Goal: Task Accomplishment & Management: Use online tool/utility

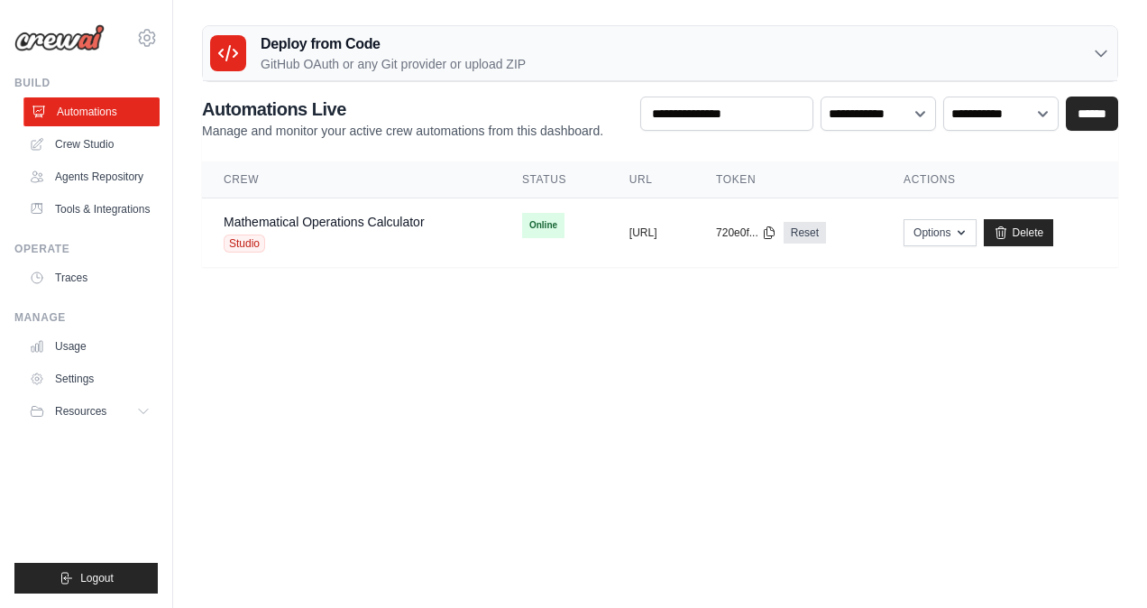
click at [94, 105] on link "Automations" at bounding box center [91, 111] width 136 height 29
click at [106, 145] on link "Crew Studio" at bounding box center [91, 144] width 136 height 29
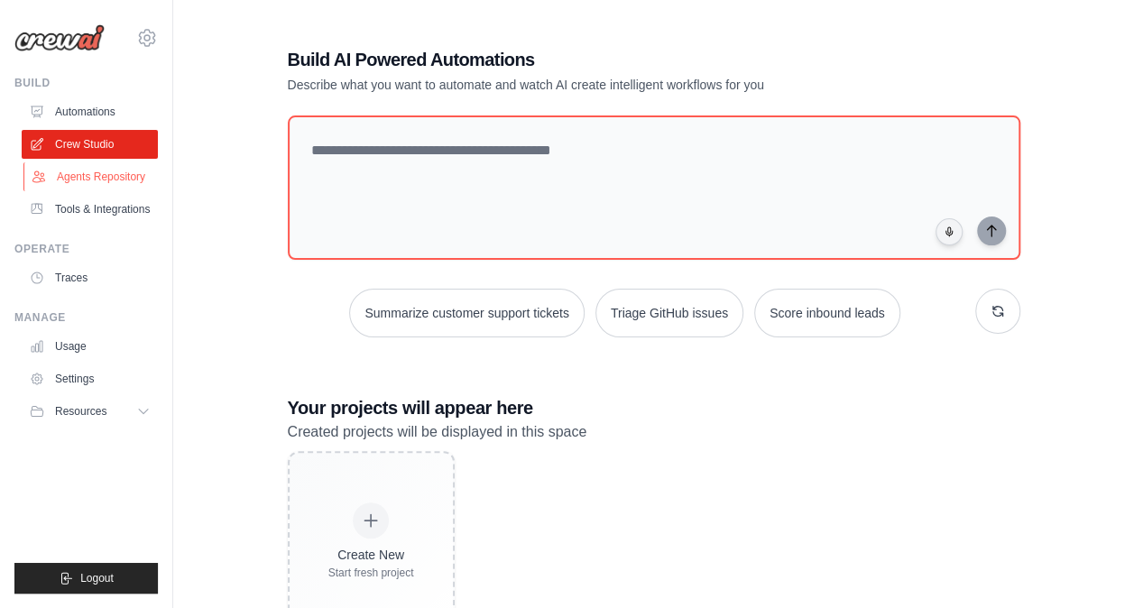
click at [110, 166] on link "Agents Repository" at bounding box center [91, 176] width 136 height 29
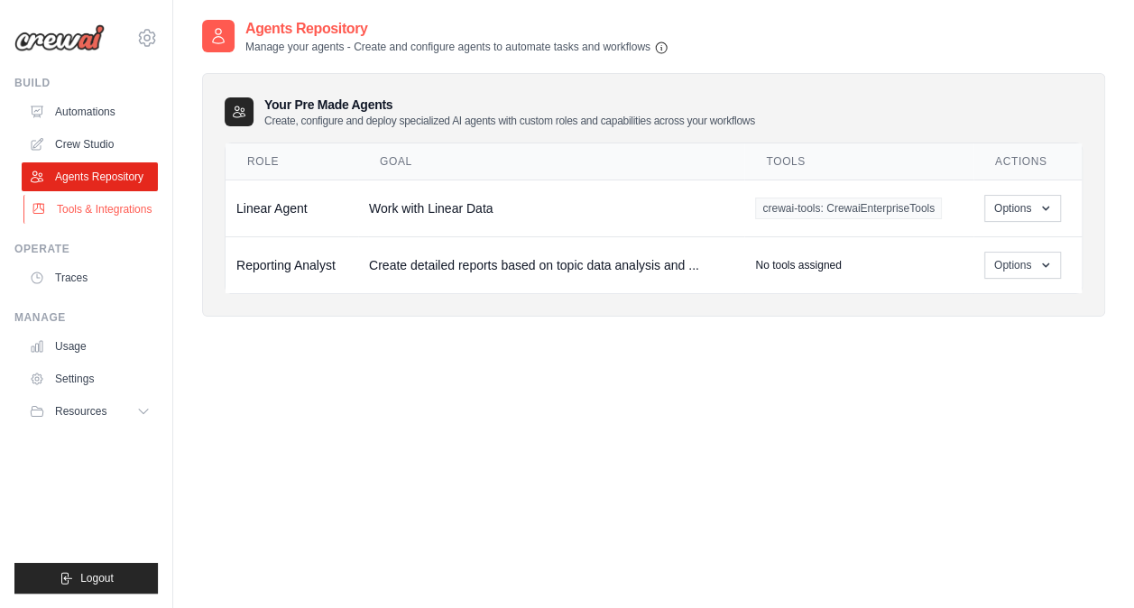
click at [106, 210] on link "Tools & Integrations" at bounding box center [91, 209] width 136 height 29
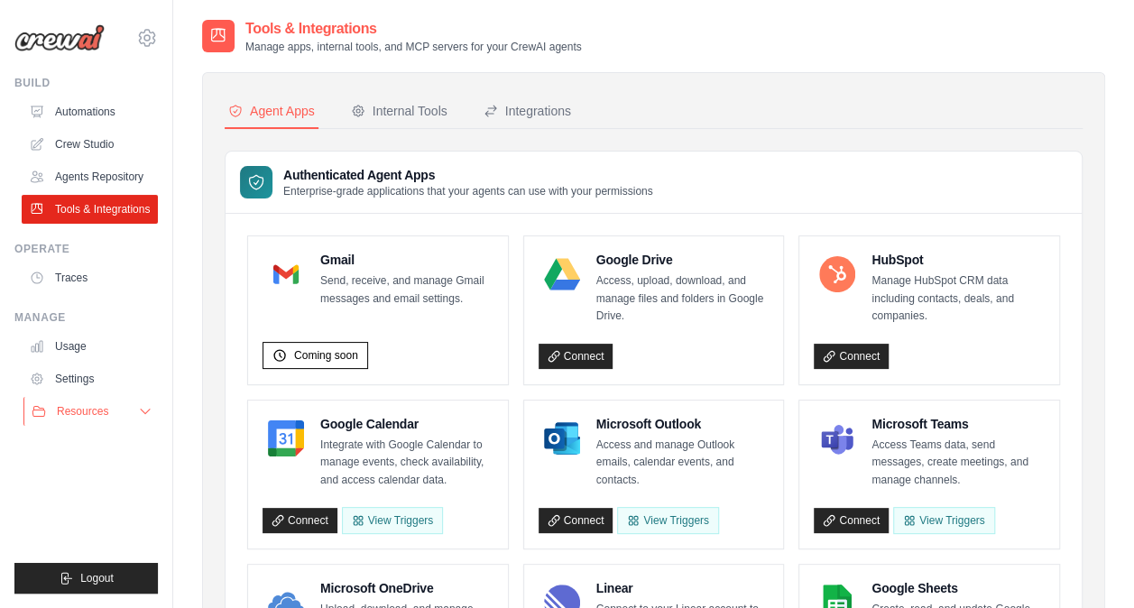
click at [135, 413] on button "Resources" at bounding box center [91, 411] width 136 height 29
click at [99, 459] on link "GitHub" at bounding box center [96, 470] width 125 height 25
click at [98, 100] on link "Automations" at bounding box center [91, 111] width 136 height 29
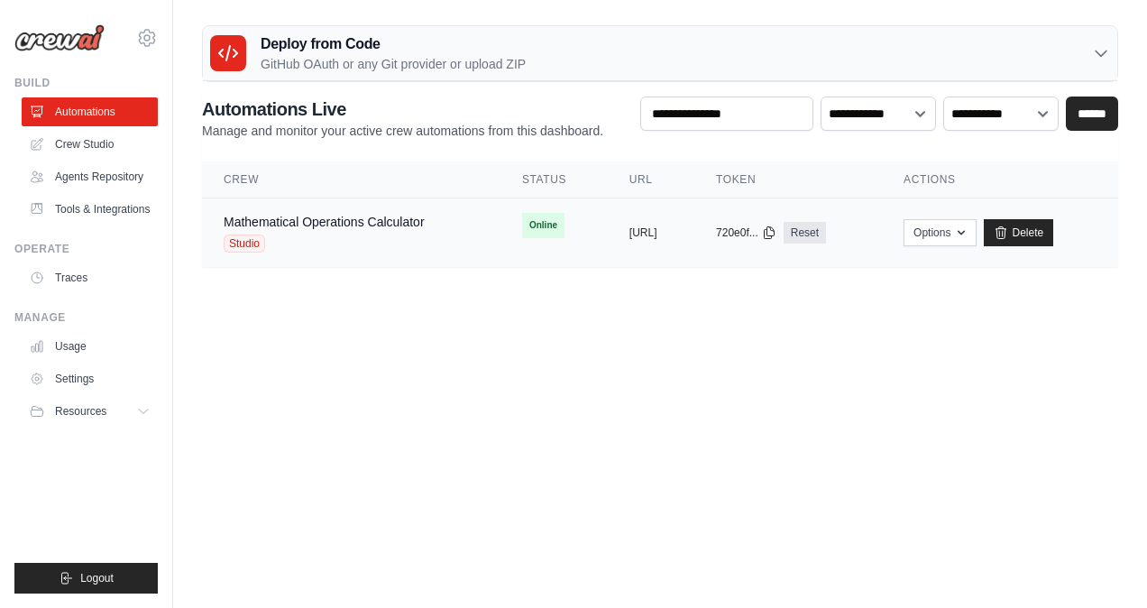
click at [349, 239] on div "Studio" at bounding box center [324, 244] width 201 height 18
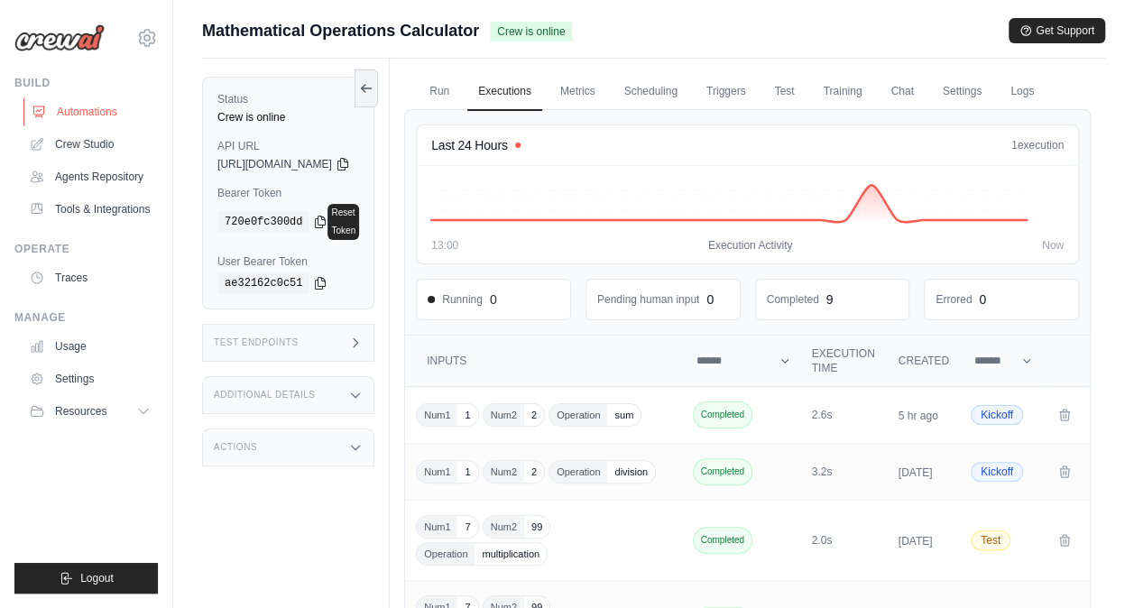
click at [94, 99] on link "Automations" at bounding box center [91, 111] width 136 height 29
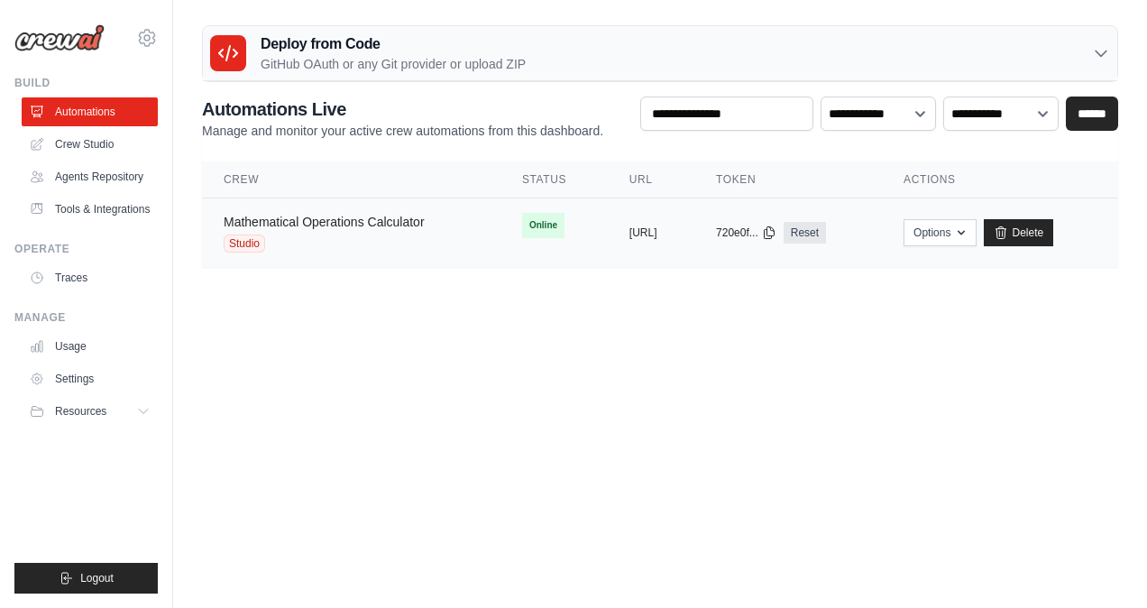
click at [367, 226] on link "Mathematical Operations Calculator" at bounding box center [324, 222] width 201 height 14
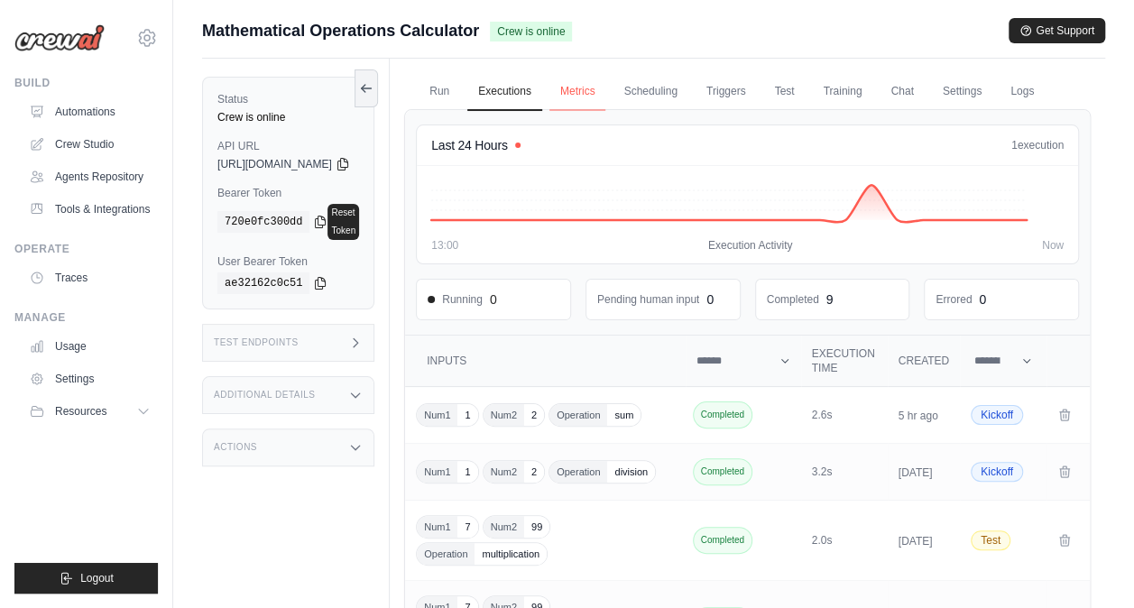
click at [606, 90] on link "Metrics" at bounding box center [577, 92] width 57 height 38
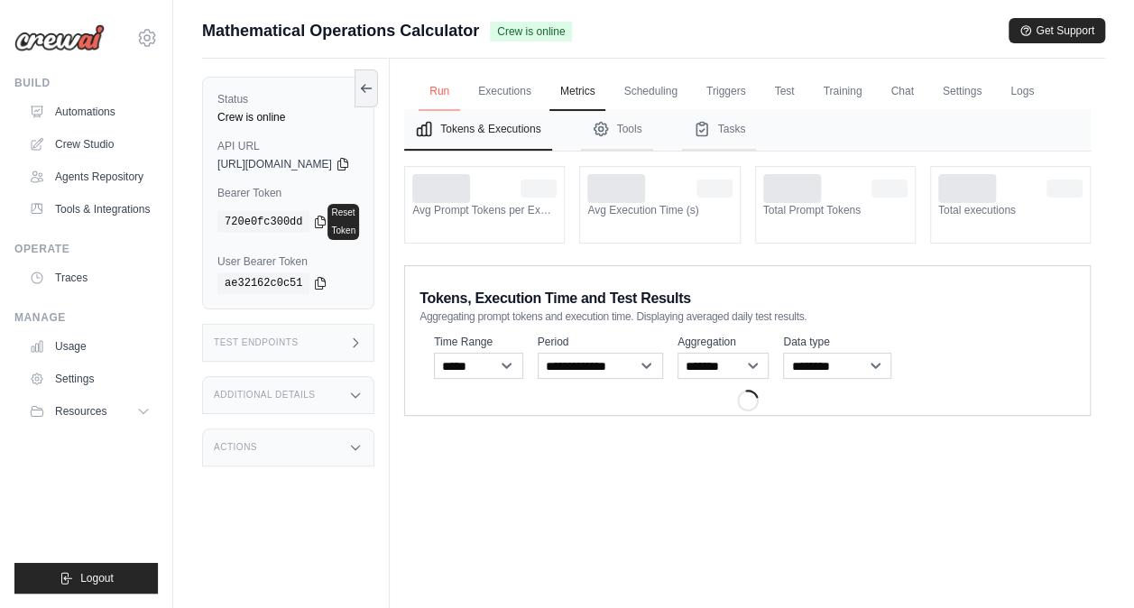
click at [460, 80] on link "Run" at bounding box center [439, 92] width 41 height 38
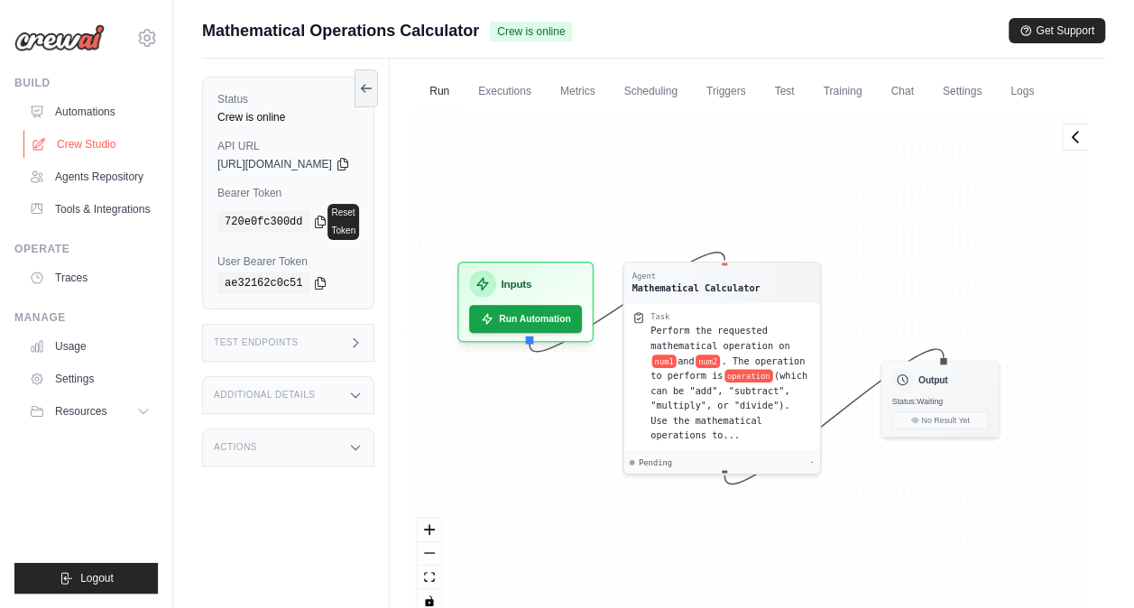
click at [103, 147] on link "Crew Studio" at bounding box center [91, 144] width 136 height 29
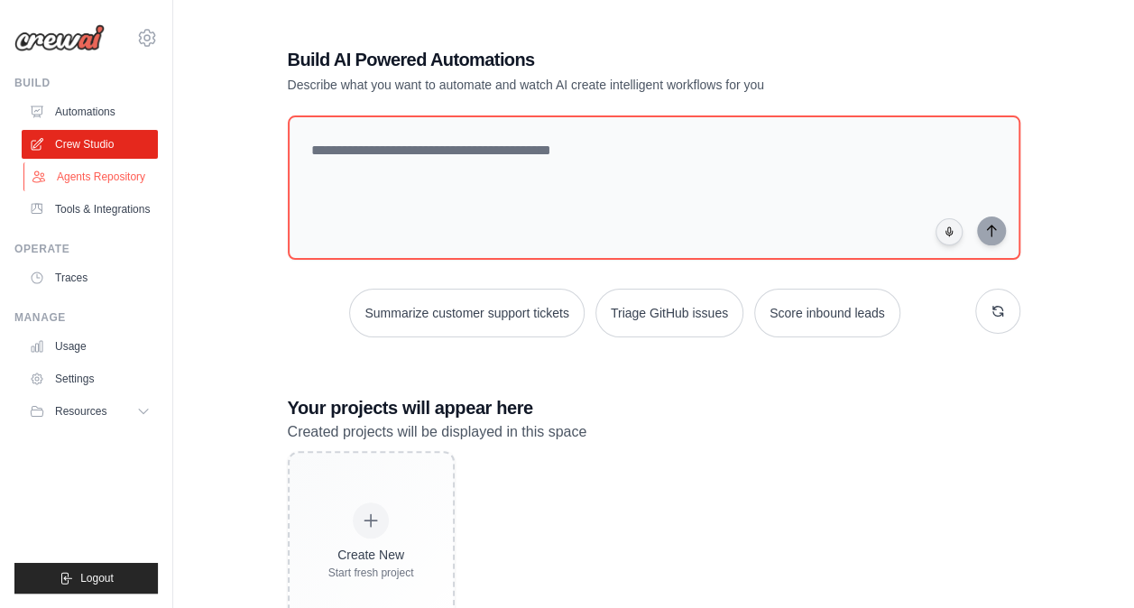
click at [99, 181] on link "Agents Repository" at bounding box center [91, 176] width 136 height 29
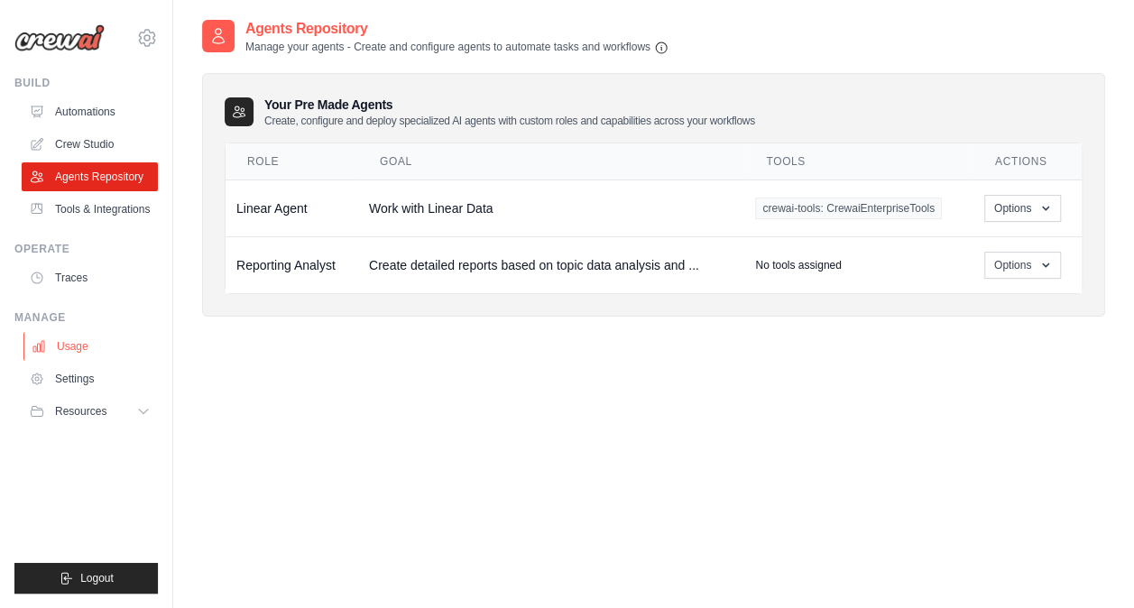
click at [82, 345] on link "Usage" at bounding box center [91, 346] width 136 height 29
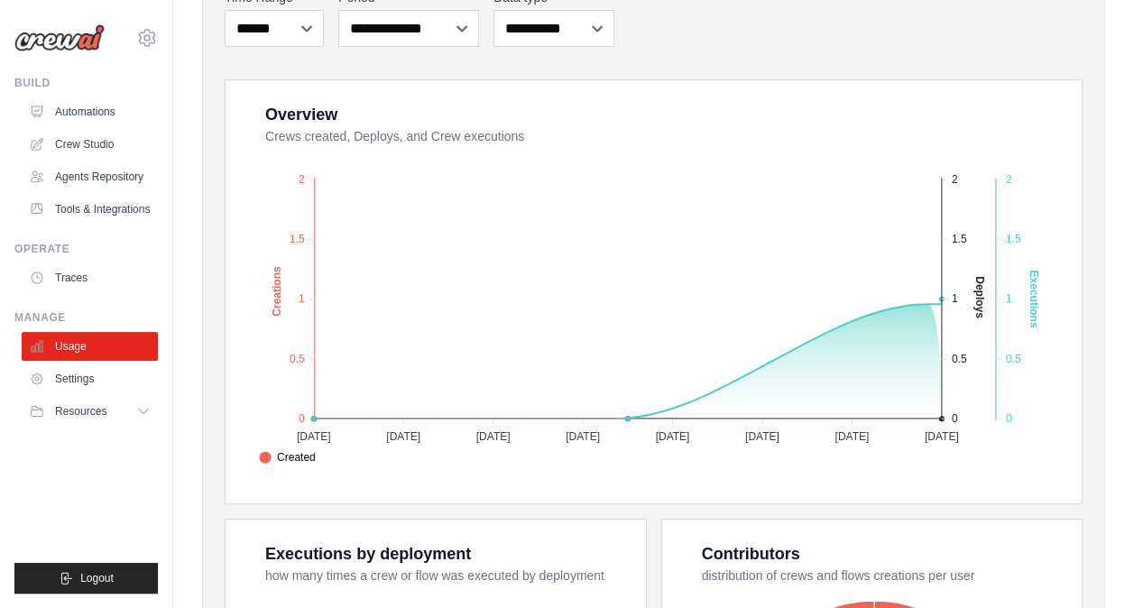
scroll to position [271, 0]
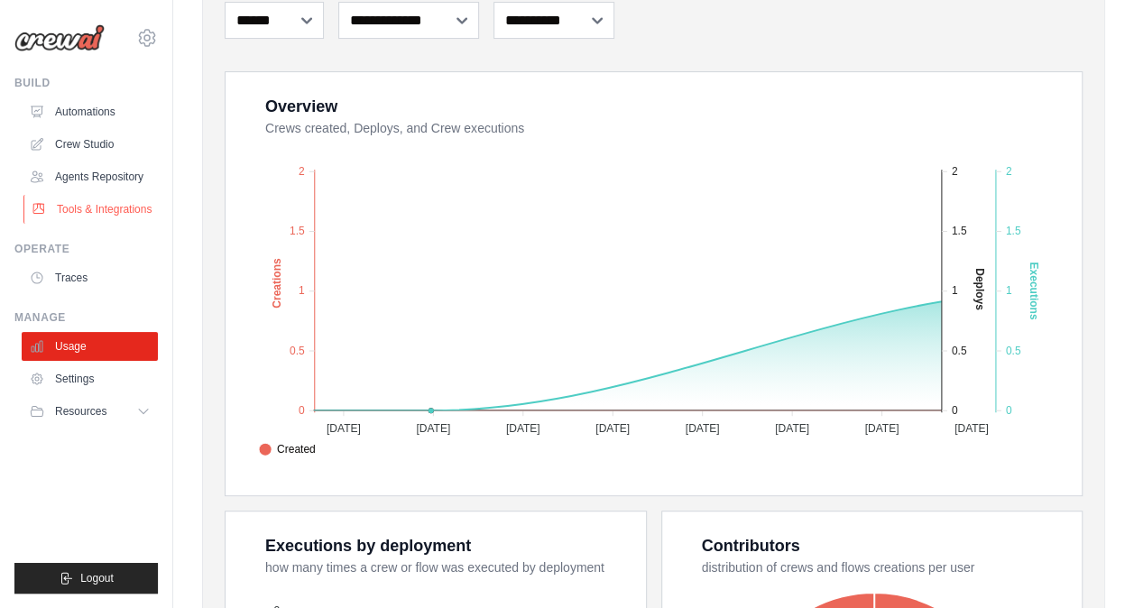
click at [112, 197] on link "Tools & Integrations" at bounding box center [91, 209] width 136 height 29
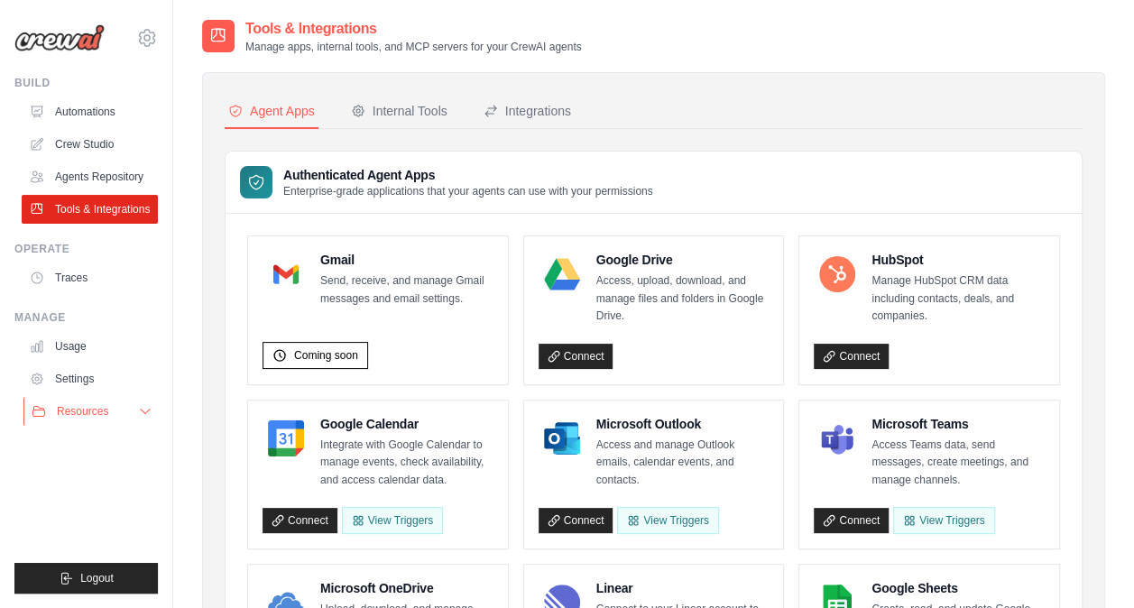
click at [132, 410] on button "Resources" at bounding box center [91, 411] width 136 height 29
click at [102, 474] on link "GitHub" at bounding box center [96, 470] width 125 height 25
click at [90, 118] on link "Automations" at bounding box center [91, 111] width 136 height 29
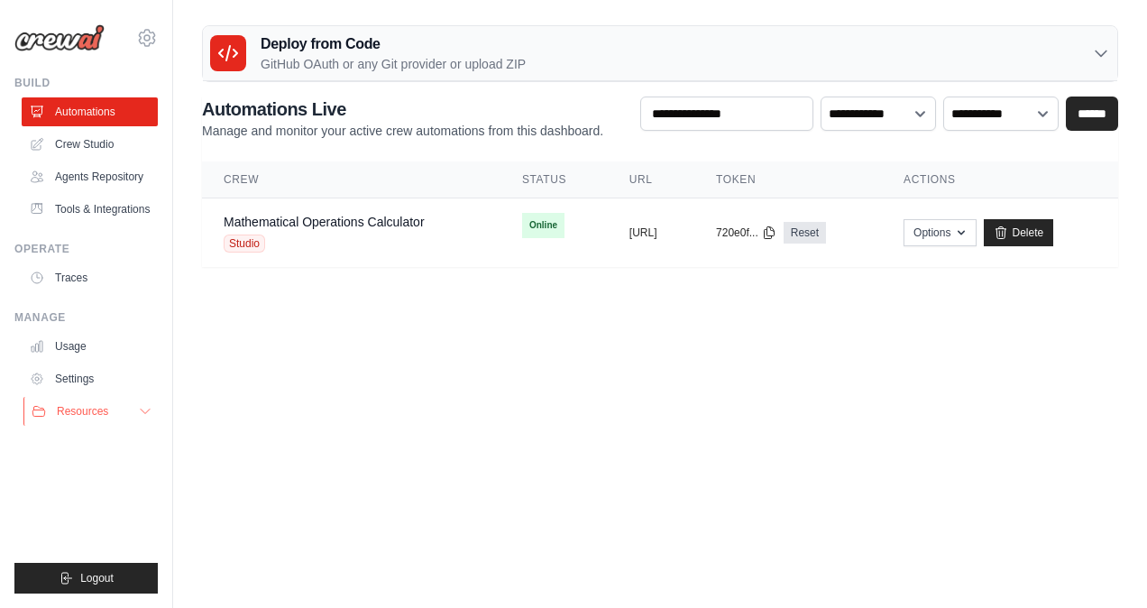
click at [134, 408] on button "Resources" at bounding box center [91, 411] width 136 height 29
click at [116, 110] on link "Automations" at bounding box center [91, 111] width 136 height 29
click at [106, 156] on link "Crew Studio" at bounding box center [91, 144] width 136 height 29
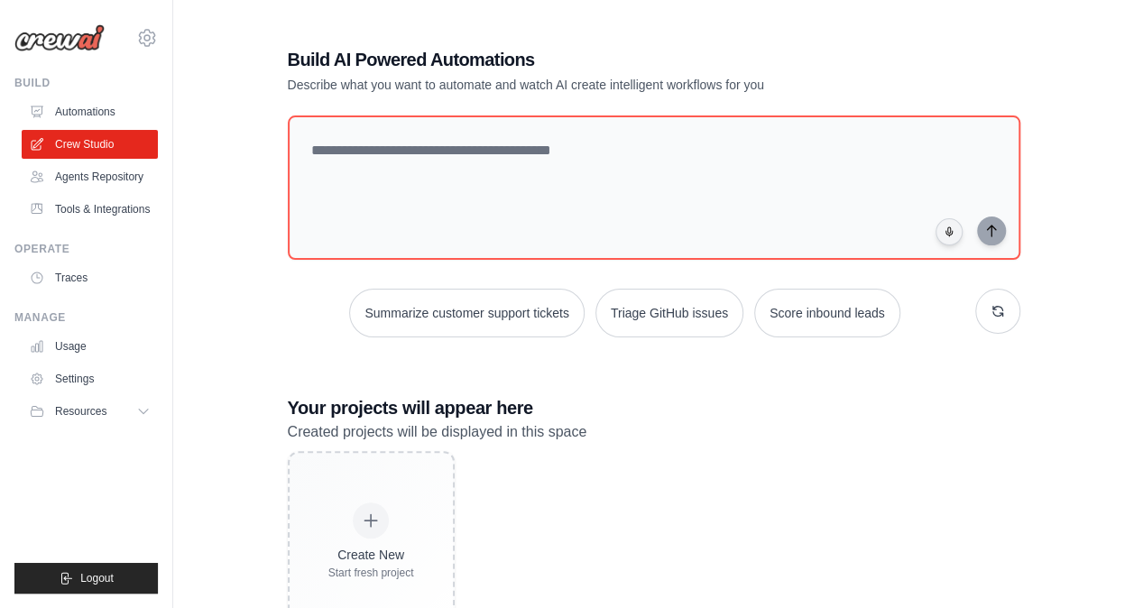
scroll to position [69, 0]
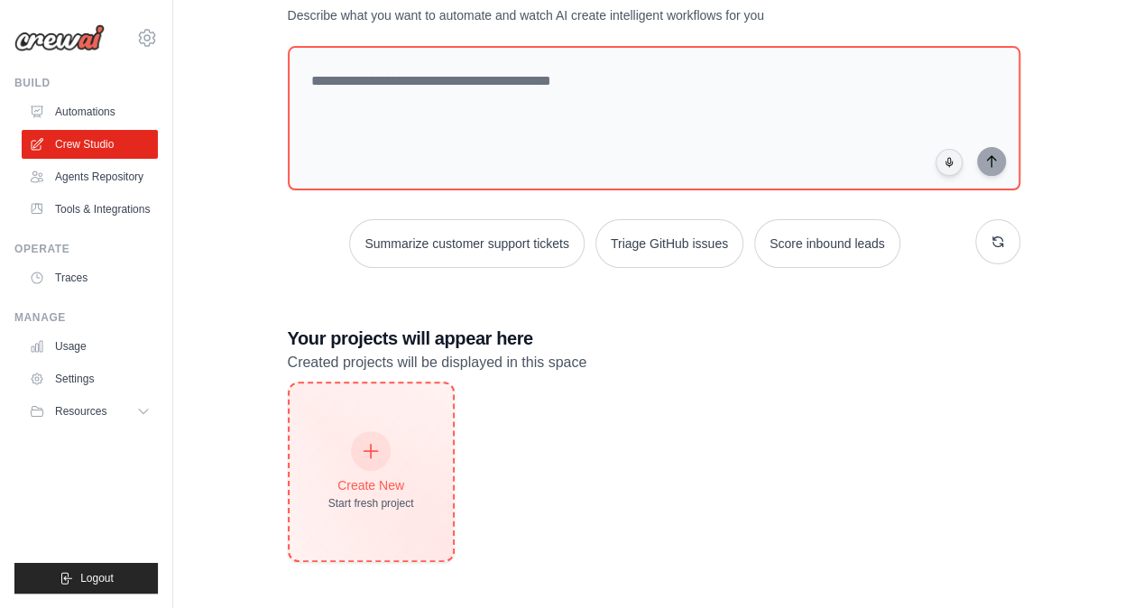
click at [363, 449] on icon at bounding box center [371, 451] width 20 height 20
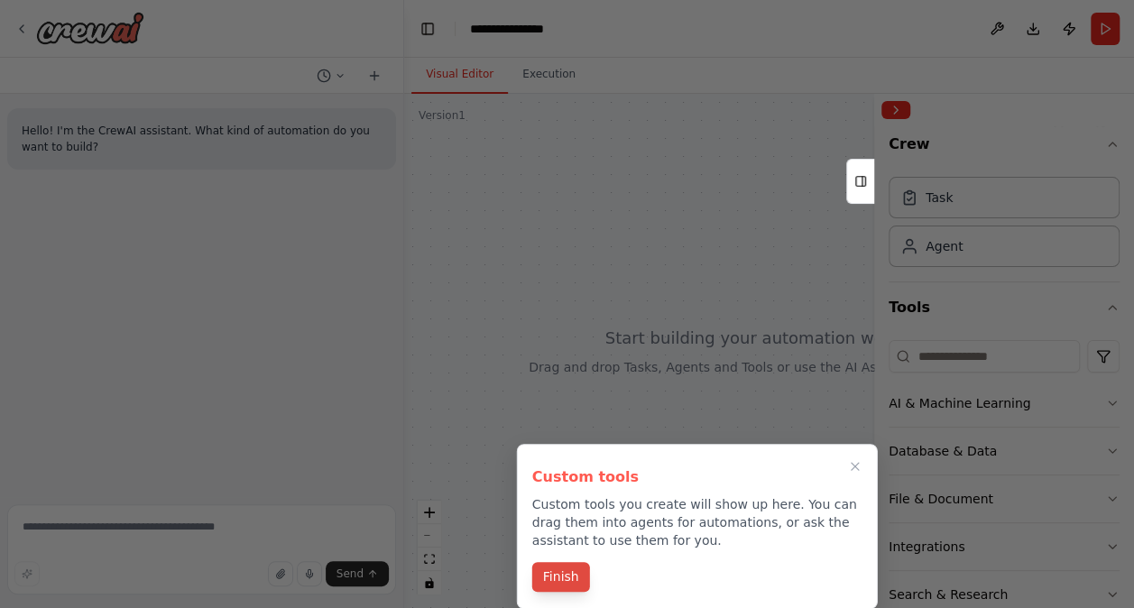
click at [566, 581] on button "Finish" at bounding box center [561, 577] width 58 height 30
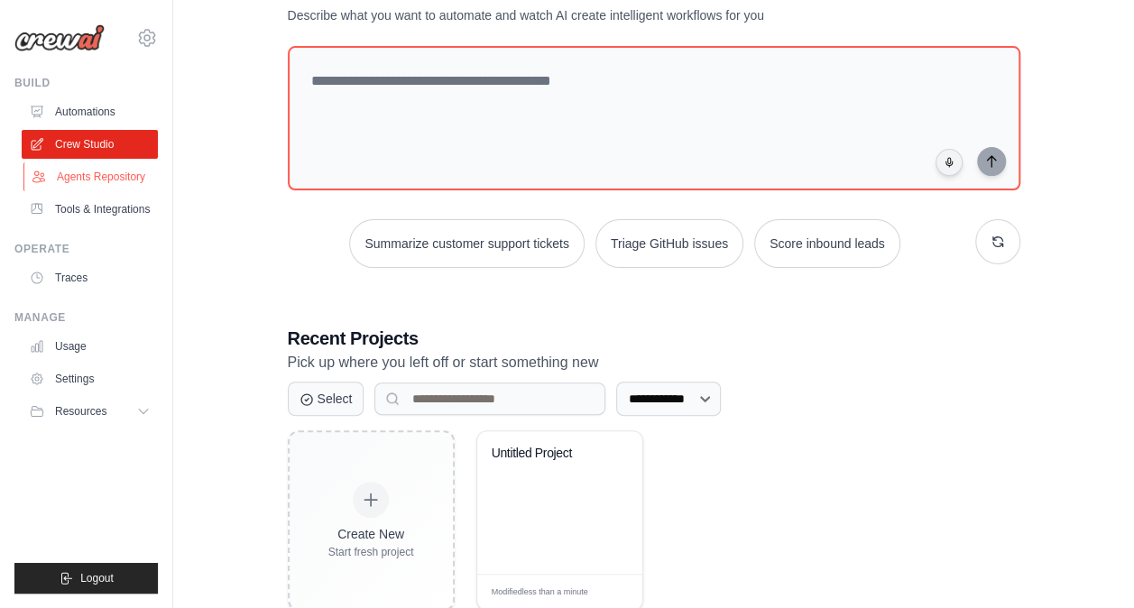
click at [101, 180] on link "Agents Repository" at bounding box center [91, 176] width 136 height 29
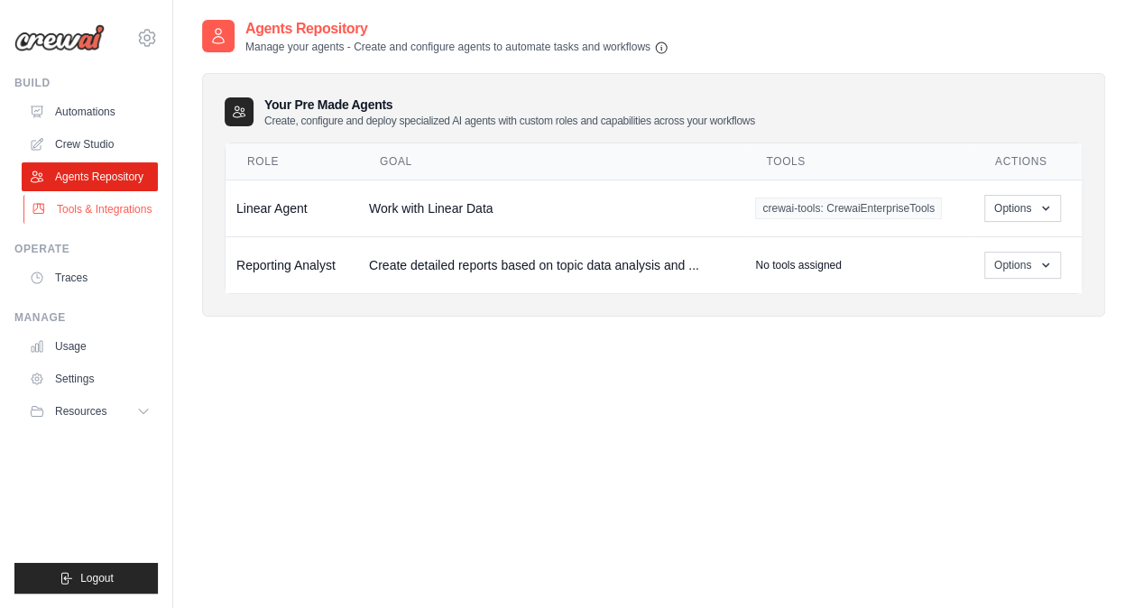
click at [105, 207] on link "Tools & Integrations" at bounding box center [91, 209] width 136 height 29
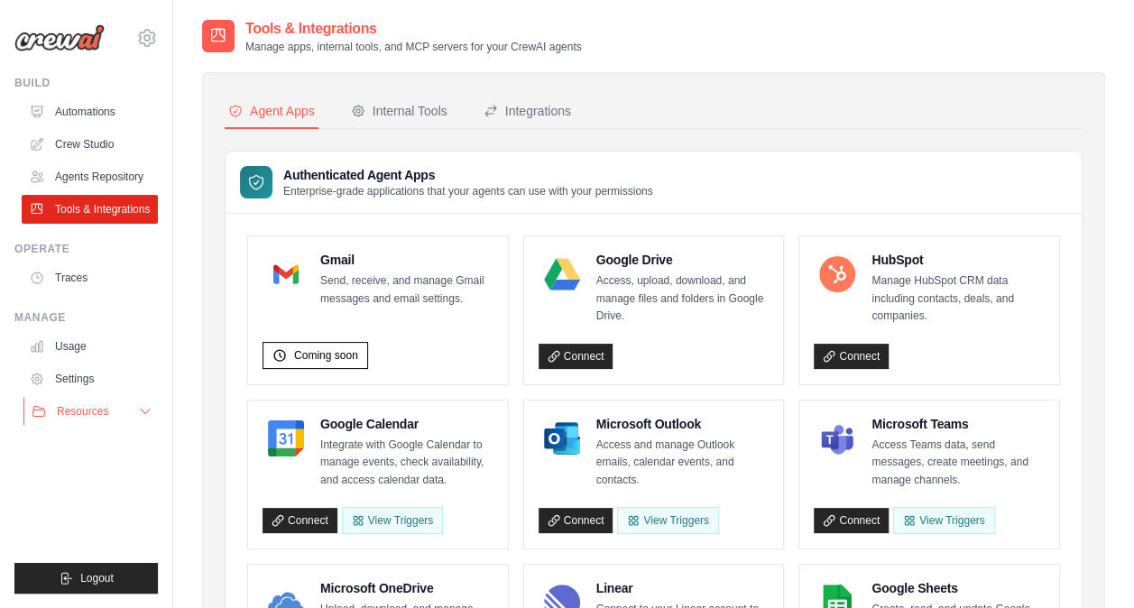
click at [146, 404] on icon at bounding box center [145, 411] width 14 height 14
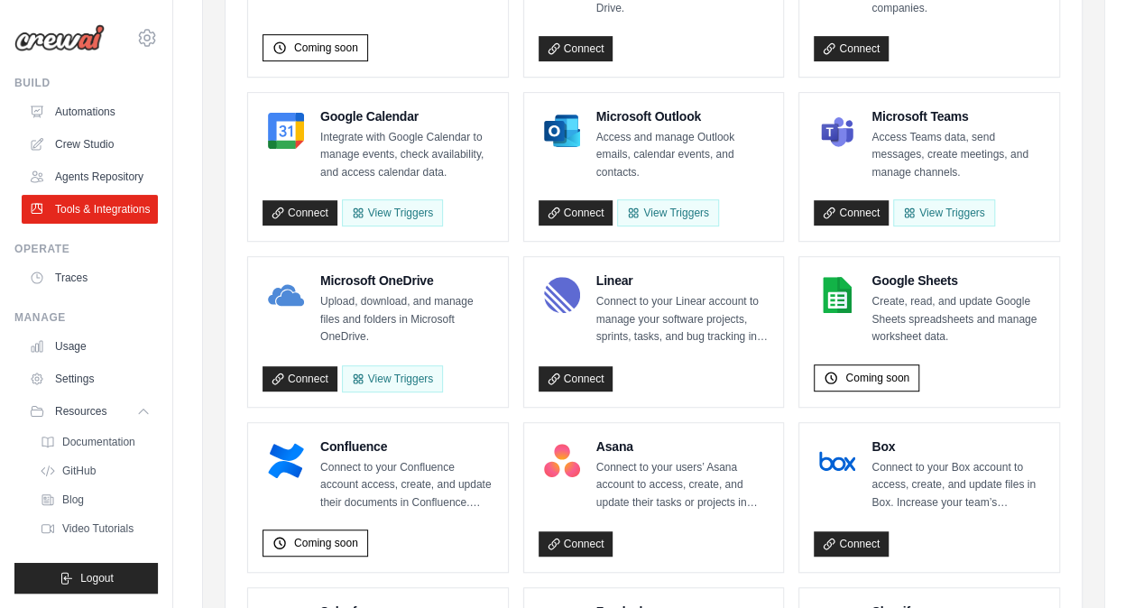
scroll to position [310, 0]
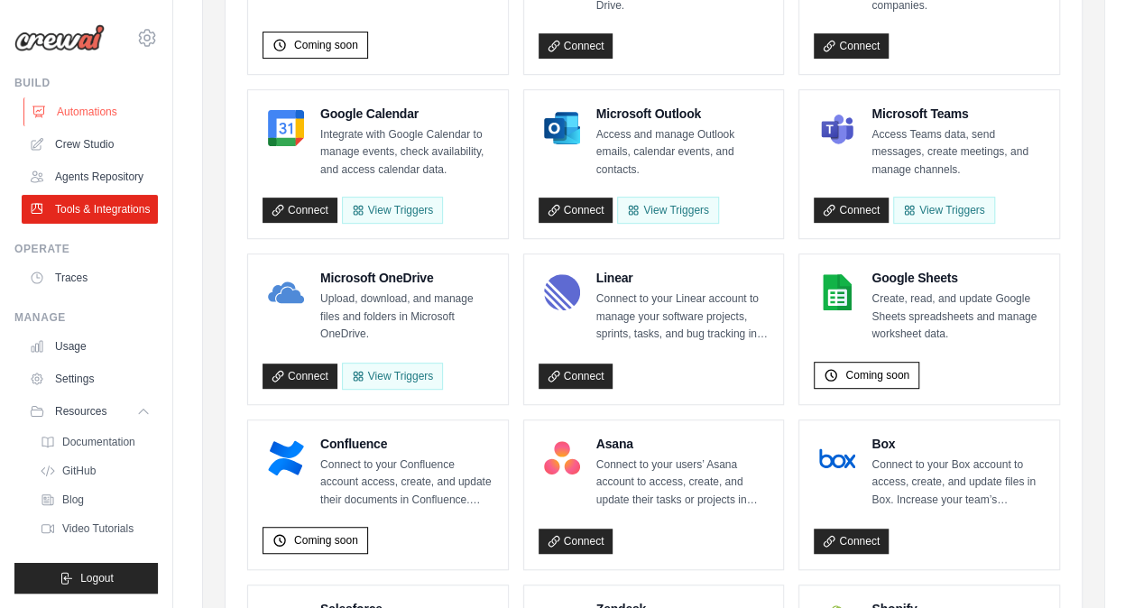
click at [103, 110] on link "Automations" at bounding box center [91, 111] width 136 height 29
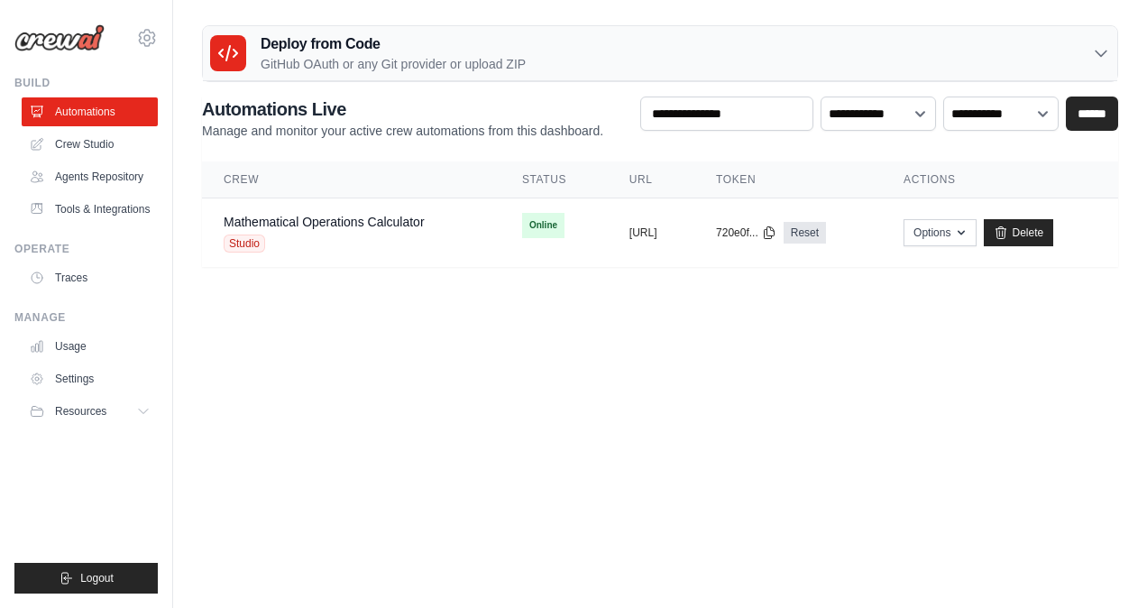
click at [1100, 51] on icon at bounding box center [1101, 53] width 18 height 18
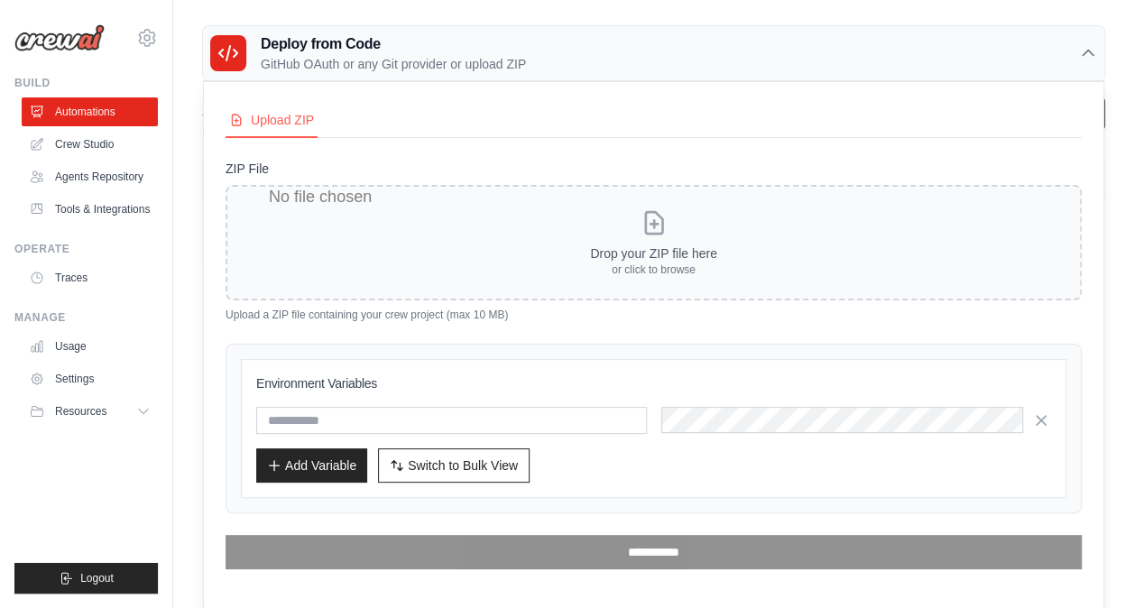
click at [1100, 51] on div "Deploy from Code GitHub OAuth or any Git provider or upload ZIP" at bounding box center [653, 53] width 901 height 55
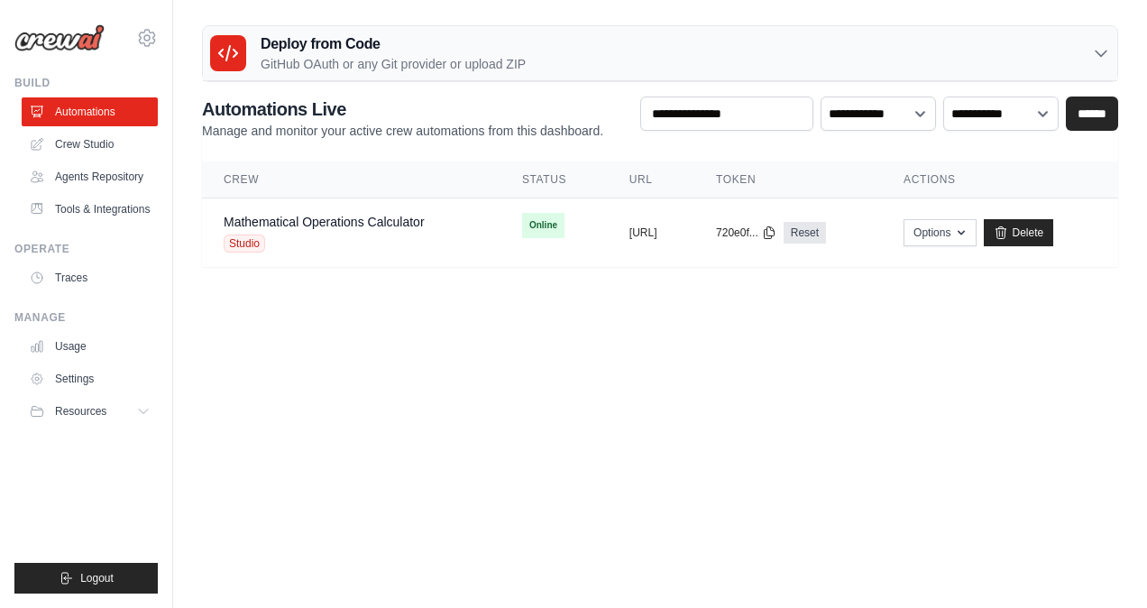
click at [93, 42] on img at bounding box center [59, 37] width 90 height 27
click at [1027, 107] on select "**********" at bounding box center [1001, 113] width 115 height 33
click at [916, 112] on select "**********" at bounding box center [878, 113] width 115 height 33
click at [898, 76] on div "Deploy from Code GitHub OAuth or any Git provider or upload ZIP" at bounding box center [660, 53] width 915 height 55
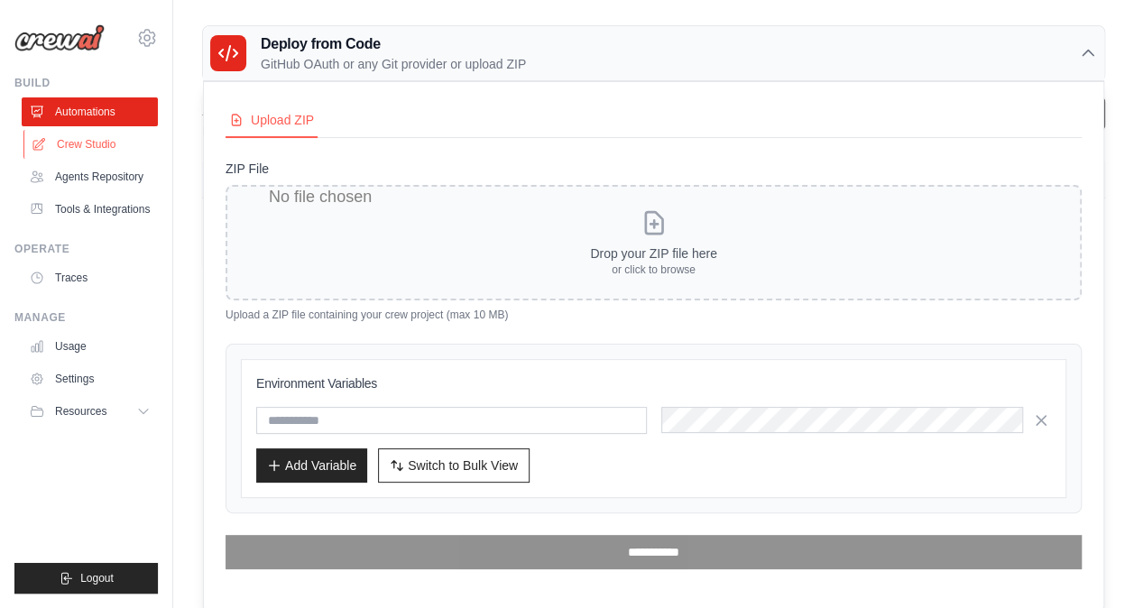
click at [87, 145] on link "Crew Studio" at bounding box center [91, 144] width 136 height 29
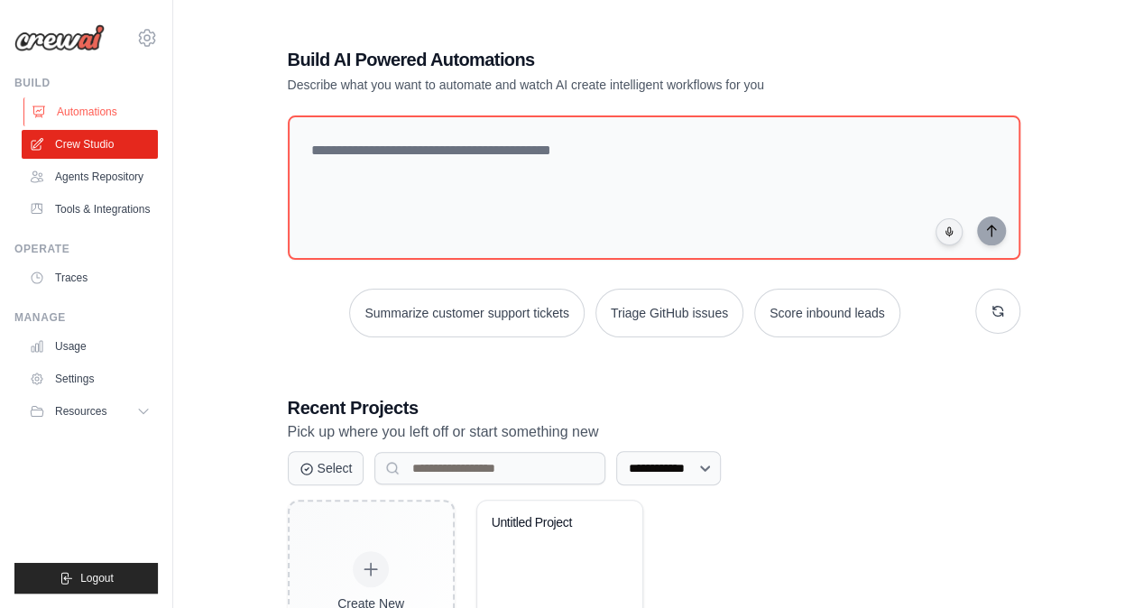
click at [79, 118] on link "Automations" at bounding box center [91, 111] width 136 height 29
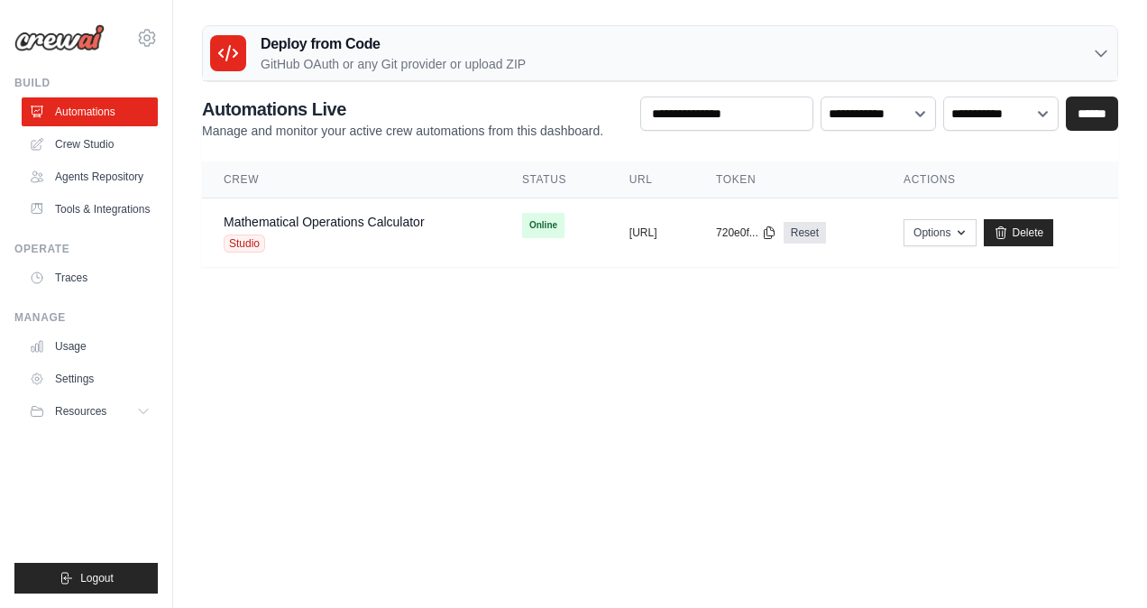
click at [491, 435] on body "deepu.naik@ab-inbev.com Settings Build Automations" at bounding box center [573, 304] width 1147 height 608
click at [117, 178] on link "Agents Repository" at bounding box center [91, 176] width 136 height 29
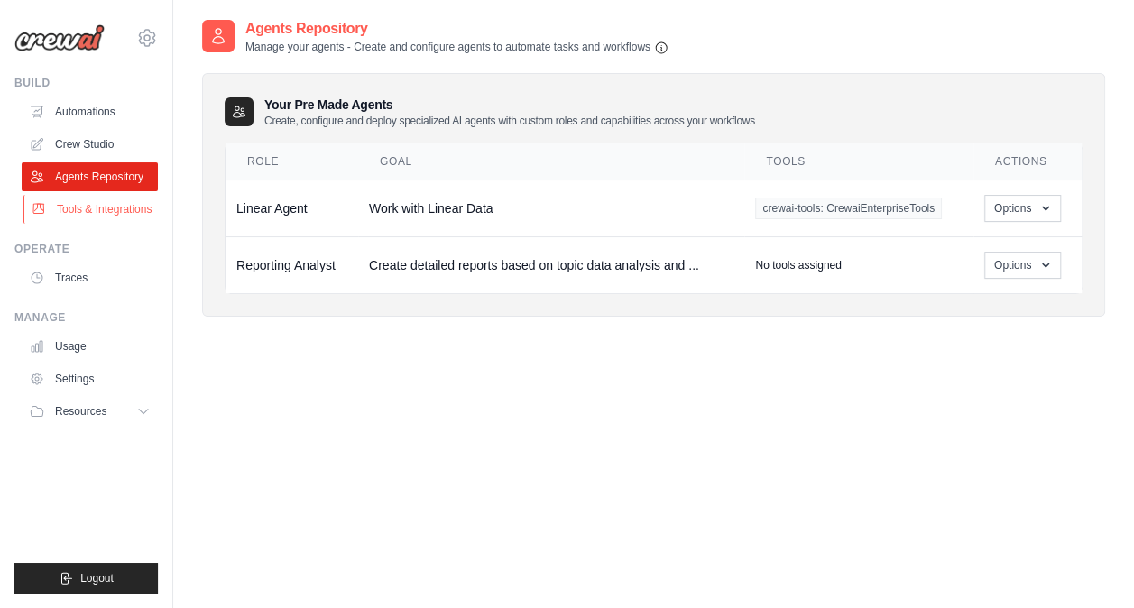
click at [112, 207] on link "Tools & Integrations" at bounding box center [91, 209] width 136 height 29
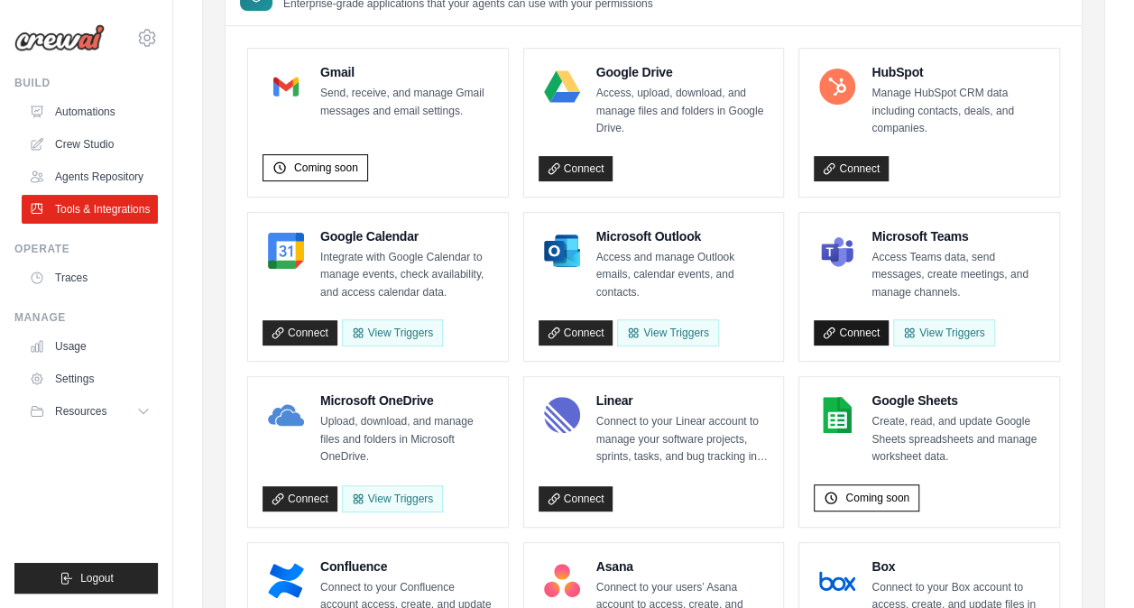
scroll to position [190, 0]
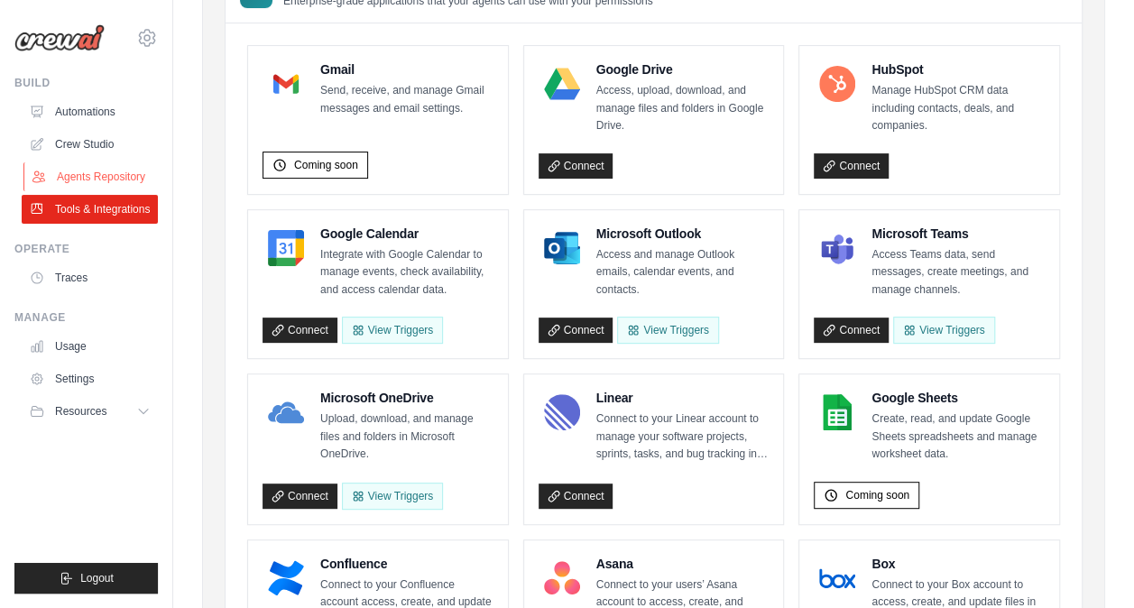
click at [103, 179] on link "Agents Repository" at bounding box center [91, 176] width 136 height 29
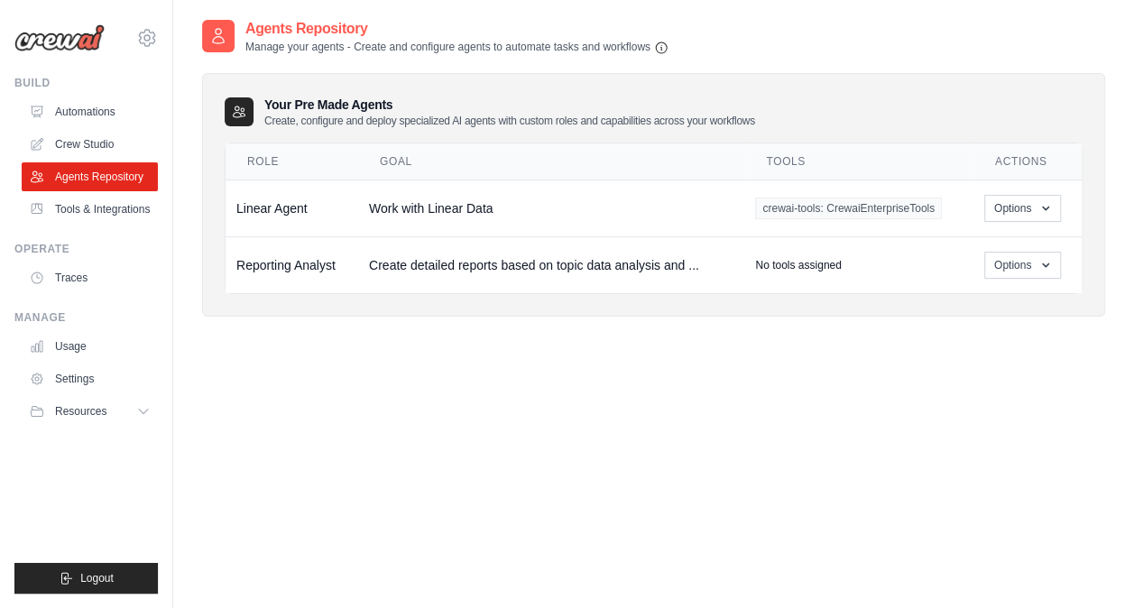
click at [99, 143] on link "Crew Studio" at bounding box center [90, 144] width 136 height 29
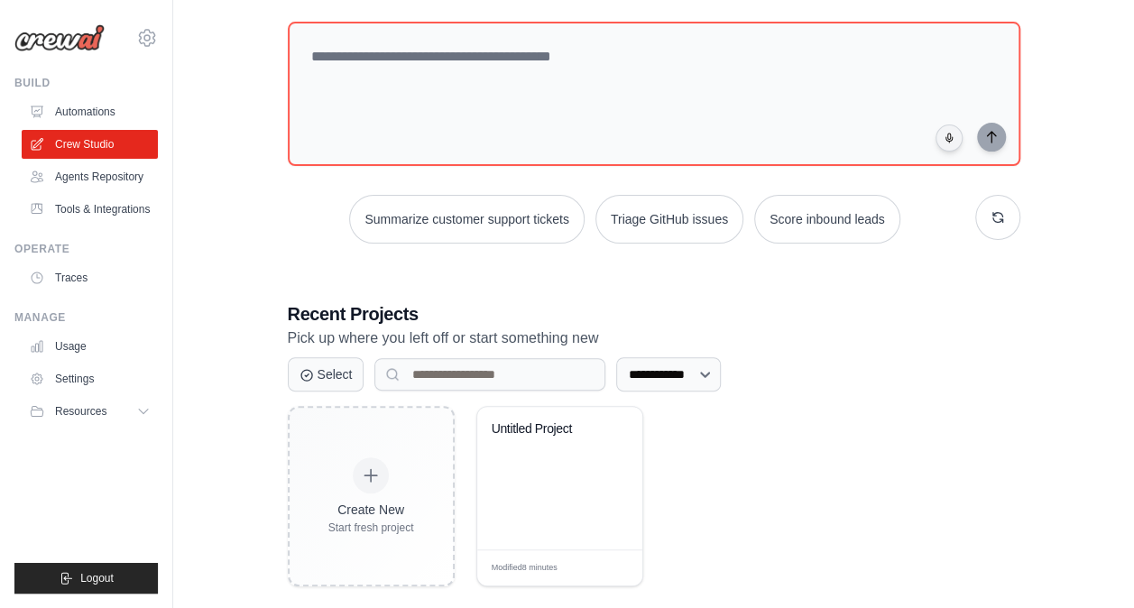
scroll to position [117, 0]
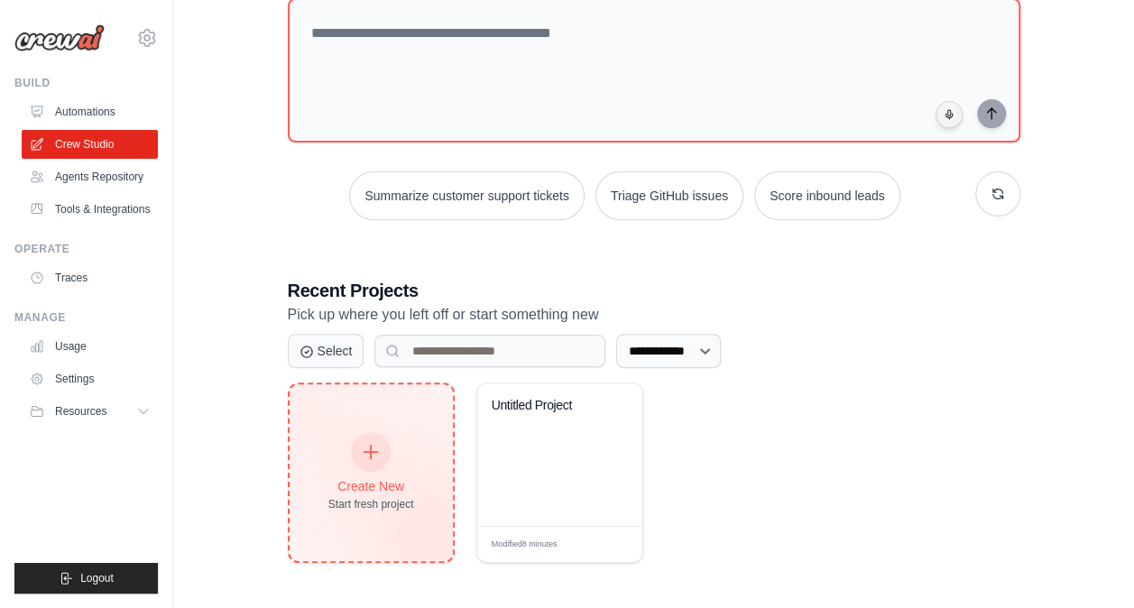
click at [396, 471] on div "Create New Start fresh project" at bounding box center [371, 473] width 86 height 78
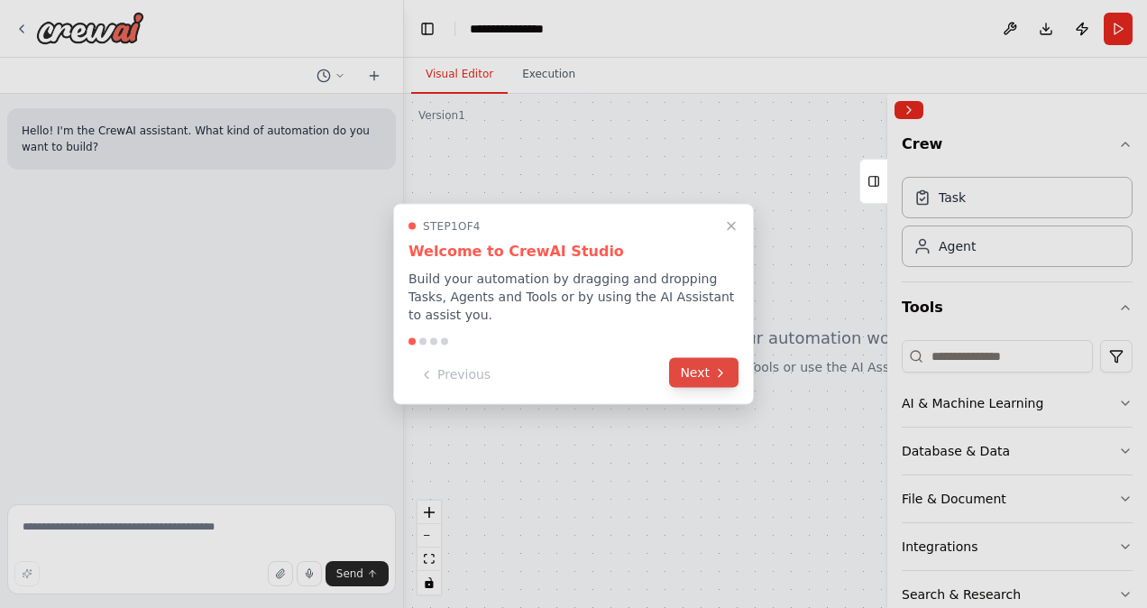
click at [707, 371] on button "Next" at bounding box center [703, 373] width 69 height 30
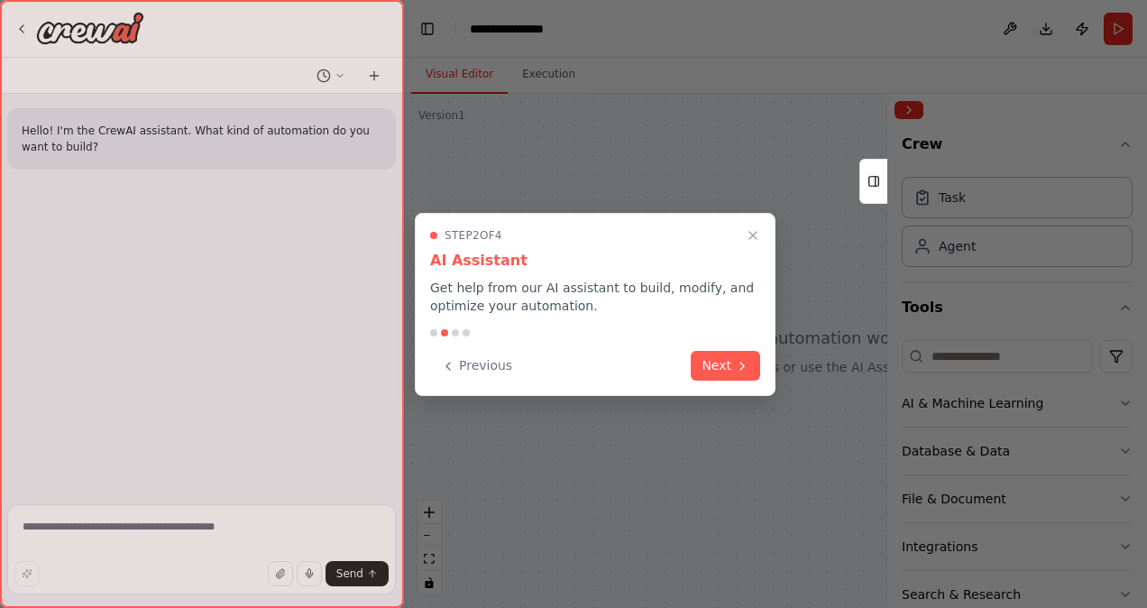
click at [707, 371] on button "Next" at bounding box center [725, 366] width 69 height 30
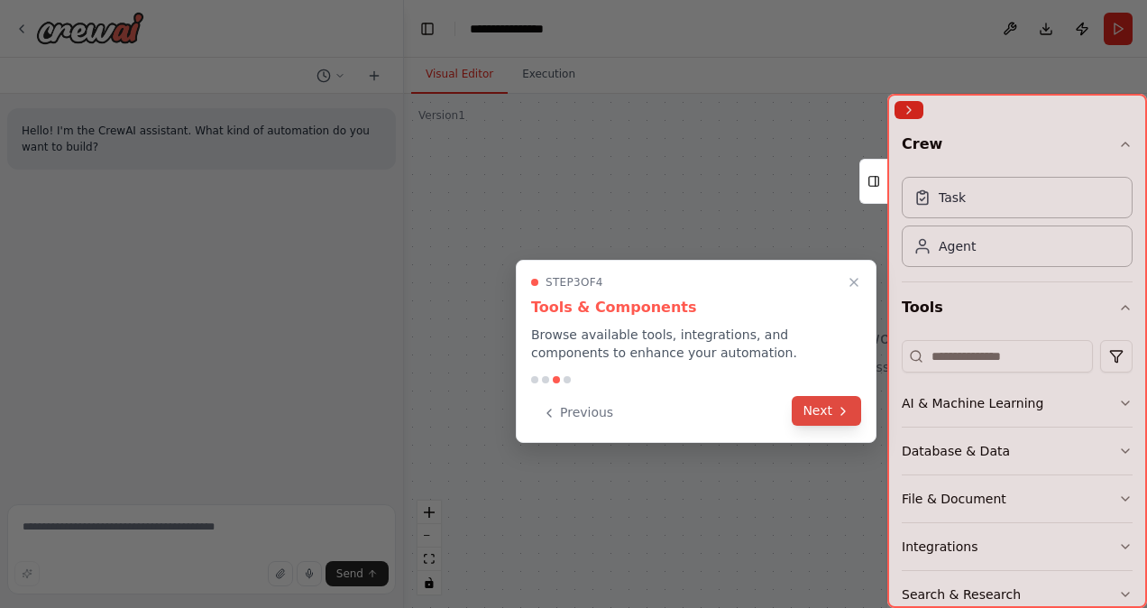
click at [835, 408] on button "Next" at bounding box center [826, 411] width 69 height 30
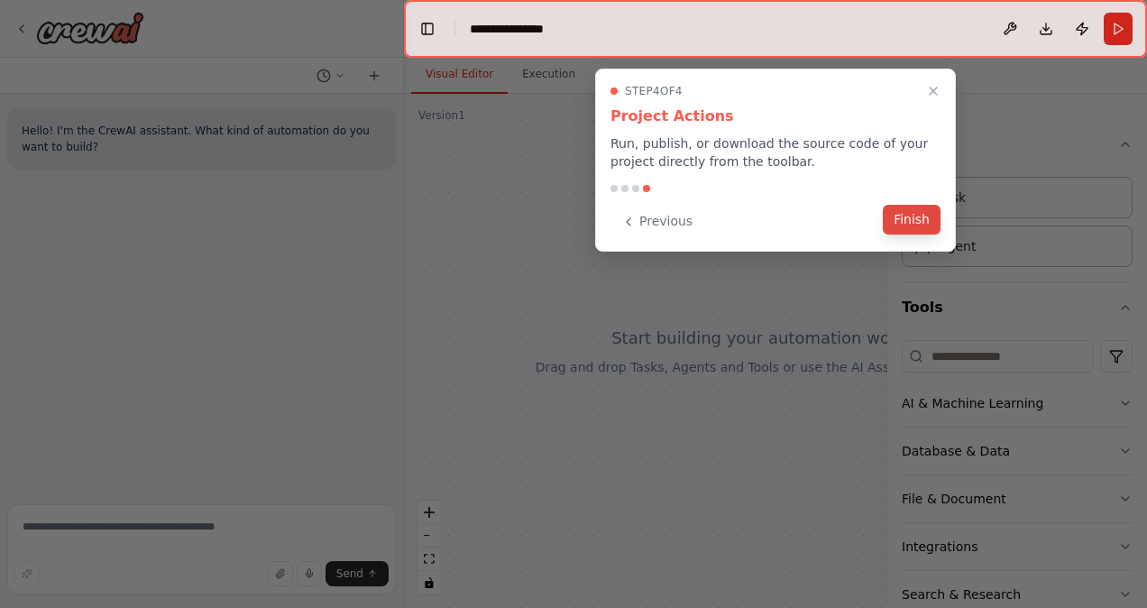
click at [893, 218] on button "Finish" at bounding box center [912, 220] width 58 height 30
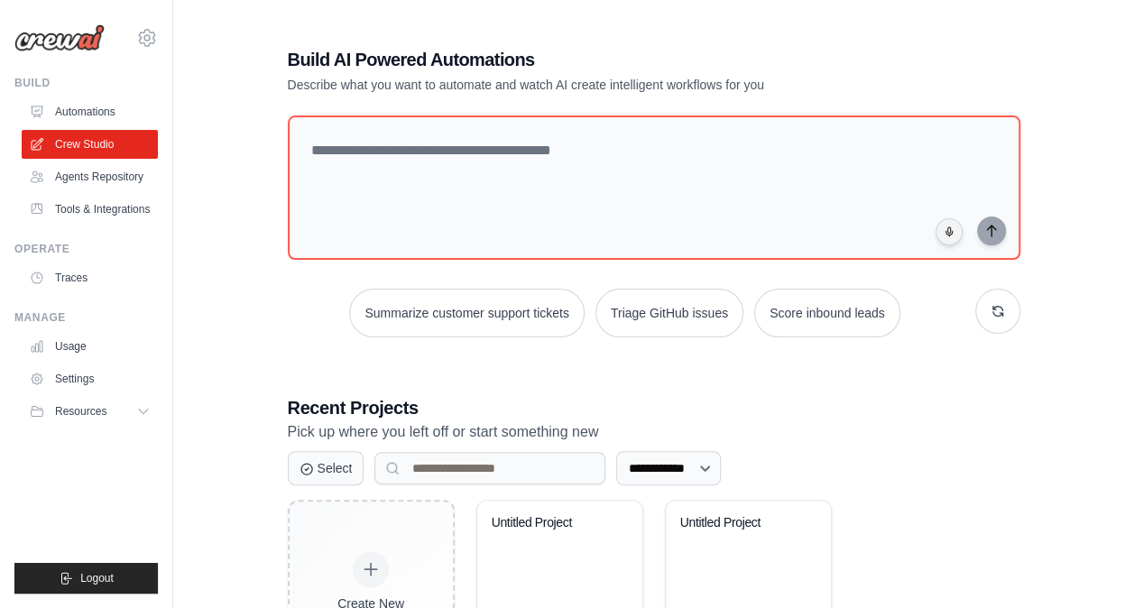
scroll to position [117, 0]
